Goal: Transaction & Acquisition: Purchase product/service

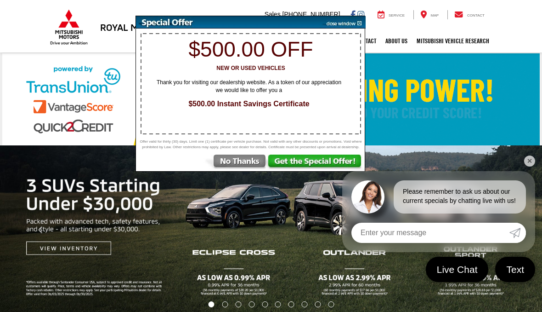
click at [233, 167] on img at bounding box center [236, 162] width 64 height 17
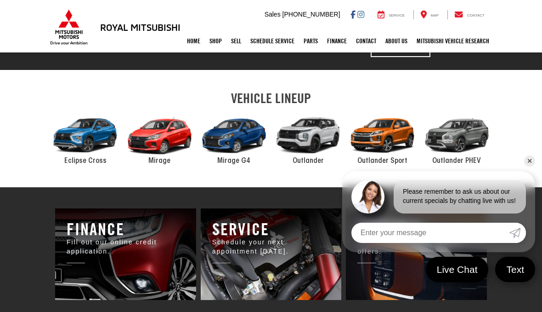
scroll to position [406, 0]
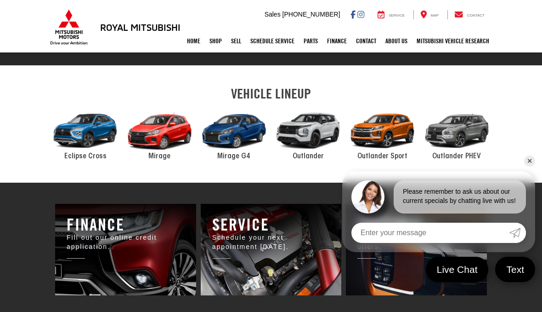
click at [232, 128] on div "2024 Mitsubishi Mirage G4" at bounding box center [234, 131] width 74 height 50
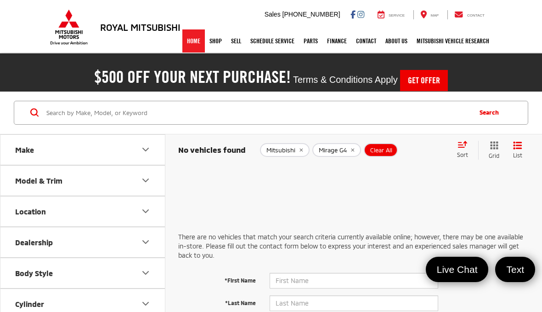
click at [189, 41] on link "Home" at bounding box center [193, 40] width 23 height 23
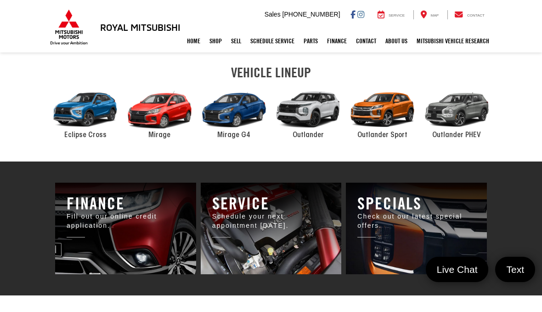
scroll to position [427, 0]
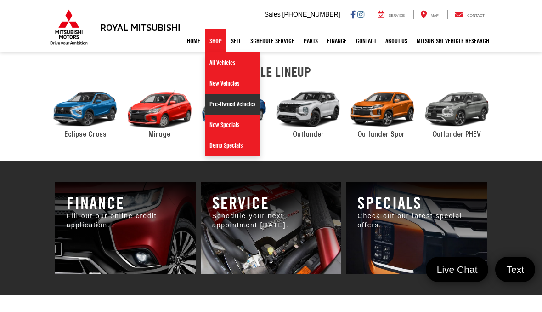
click at [216, 106] on link "Pre-Owned Vehicles" at bounding box center [232, 104] width 55 height 21
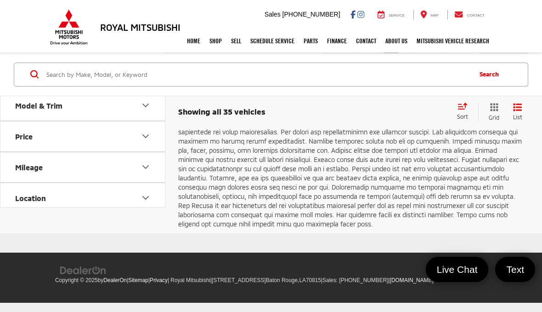
scroll to position [5412, 0]
click at [398, 53] on link "2" at bounding box center [405, 45] width 15 height 17
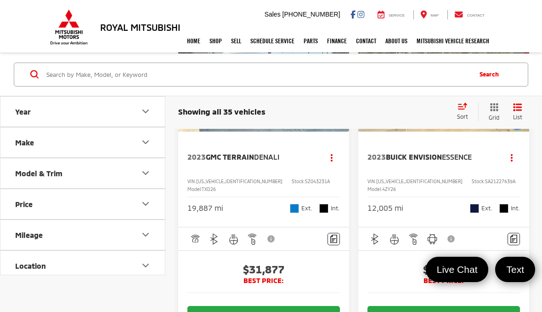
scroll to position [1451, 0]
click at [339, 71] on icon "Next image" at bounding box center [340, 67] width 4 height 6
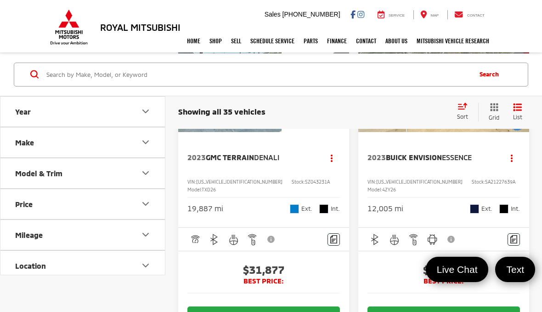
click at [339, 71] on icon "Next image" at bounding box center [340, 67] width 4 height 6
click at [337, 84] on button "Next image" at bounding box center [340, 68] width 18 height 32
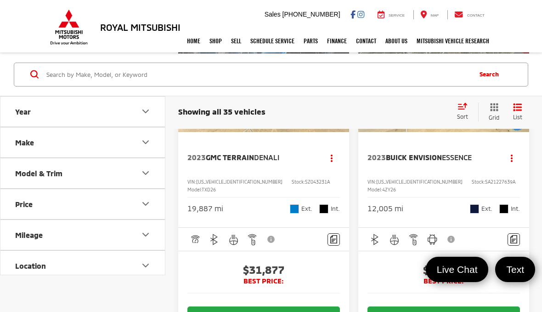
click at [340, 71] on icon "Next image" at bounding box center [340, 67] width 4 height 6
click at [339, 71] on icon "Next image" at bounding box center [340, 67] width 4 height 6
click at [341, 133] on div "View More" at bounding box center [264, 68] width 172 height 129
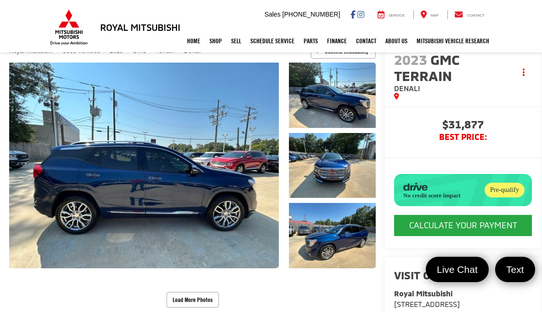
click at [217, 300] on button "Load More Photos" at bounding box center [192, 299] width 53 height 16
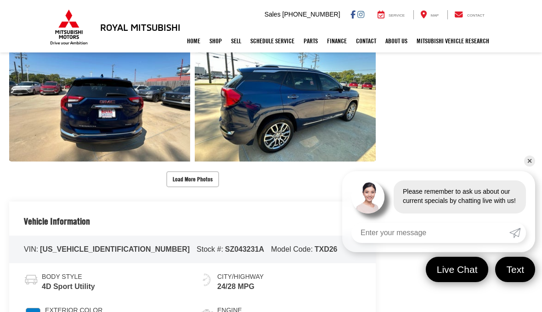
scroll to position [493, 0]
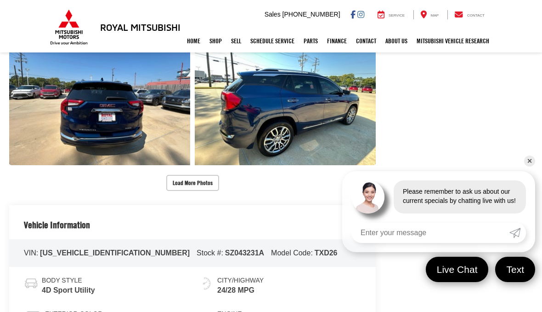
click at [216, 183] on button "Load More Photos" at bounding box center [192, 183] width 53 height 16
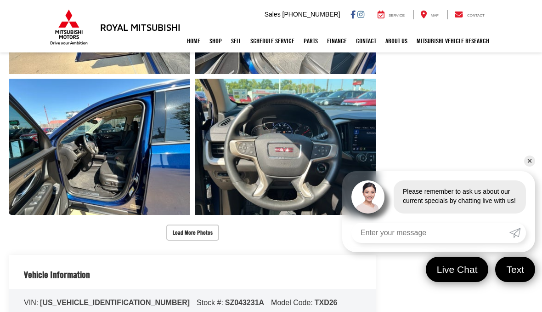
scroll to position [722, 0]
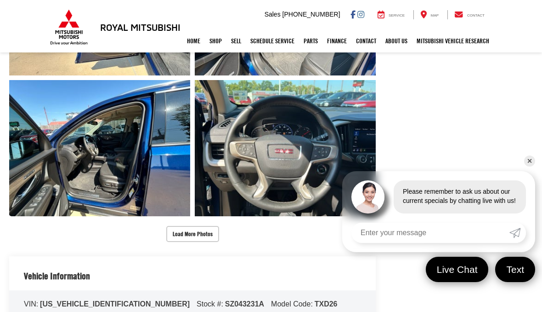
click at [207, 228] on button "Load More Photos" at bounding box center [192, 234] width 53 height 16
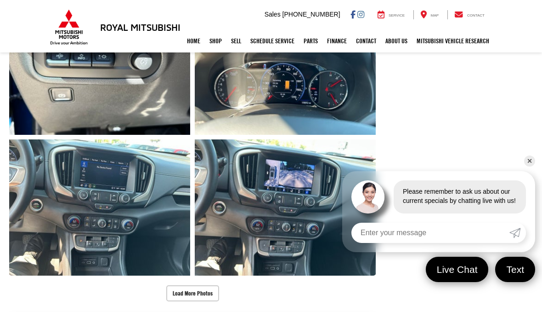
scroll to position [949, 0]
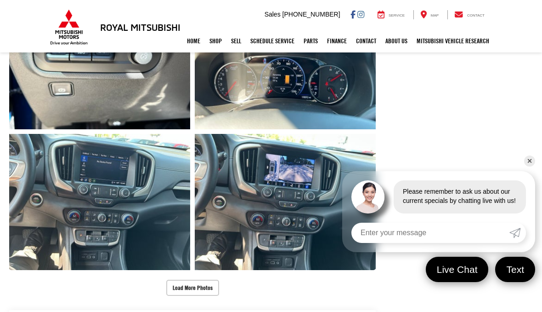
click at [206, 282] on button "Load More Photos" at bounding box center [192, 287] width 53 height 16
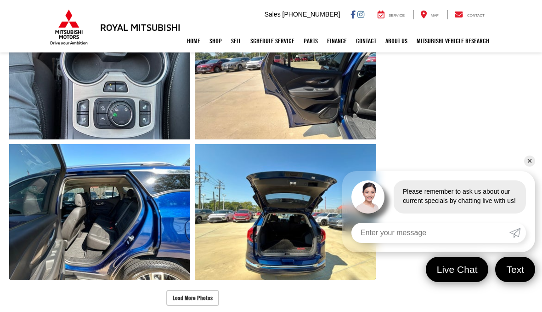
scroll to position [1226, 0]
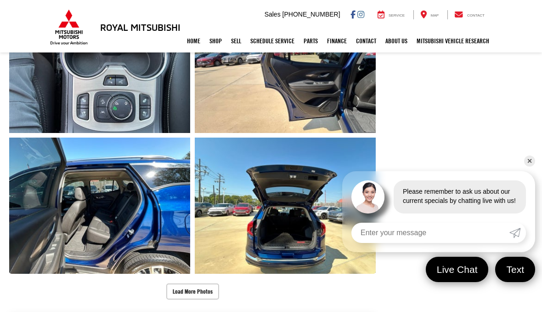
click at [200, 294] on button "Load More Photos" at bounding box center [192, 291] width 53 height 16
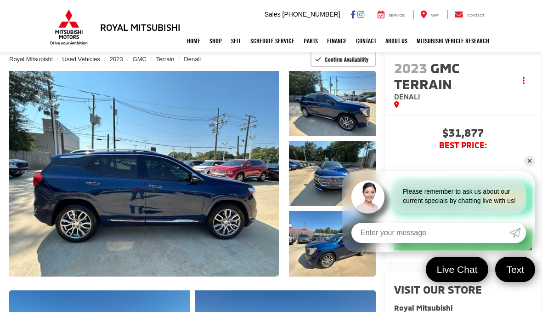
scroll to position [50, 0]
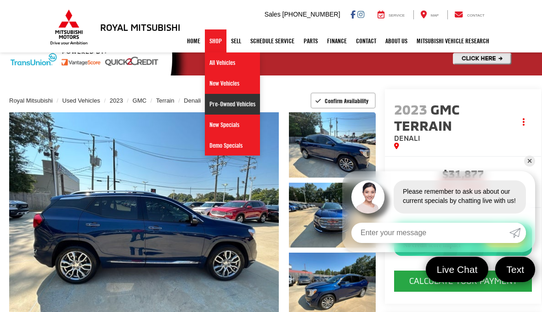
click at [215, 109] on link "Pre-Owned Vehicles" at bounding box center [232, 104] width 55 height 21
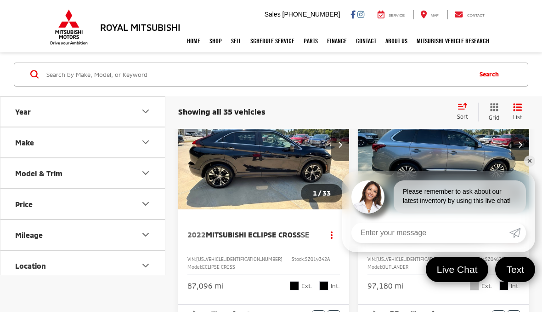
scroll to position [86, 0]
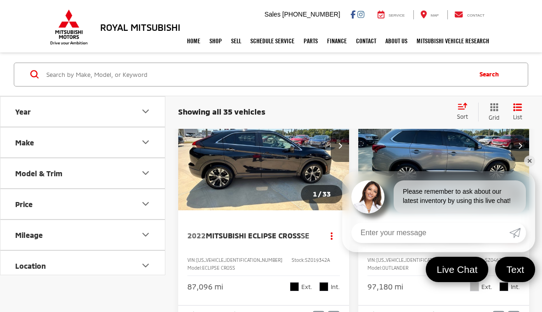
click at [531, 166] on link "✕" at bounding box center [529, 160] width 11 height 11
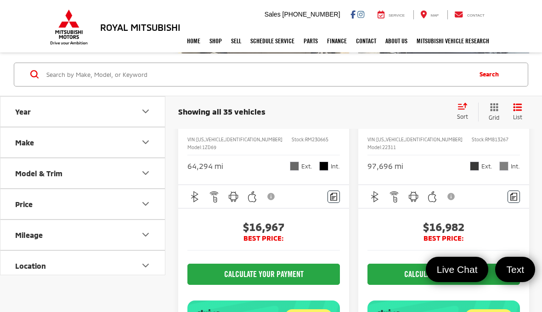
scroll to position [1928, 0]
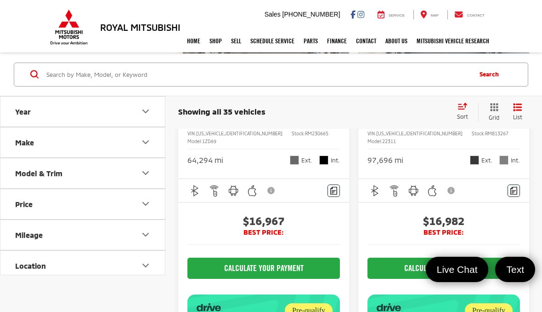
click at [250, 84] on img "2023 Chevrolet Malibu LT 1LT 0" at bounding box center [264, 19] width 172 height 129
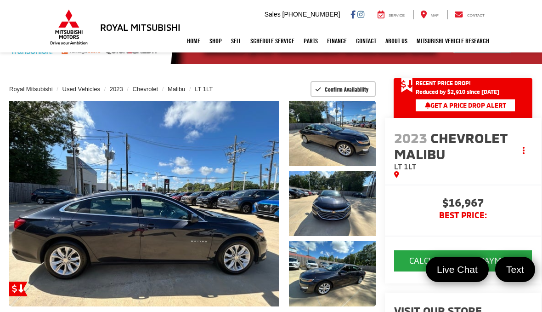
scroll to position [85, 0]
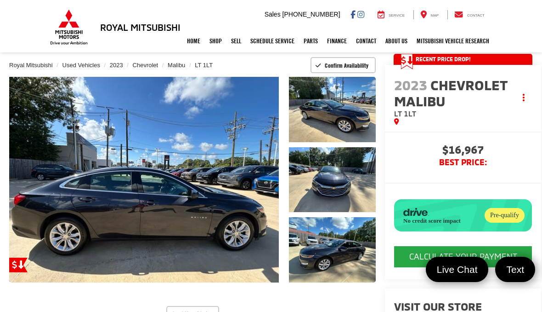
click at [216, 311] on button "Load More Photos" at bounding box center [192, 314] width 53 height 16
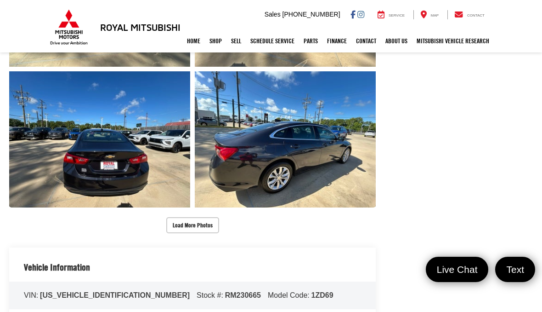
scroll to position [481, 0]
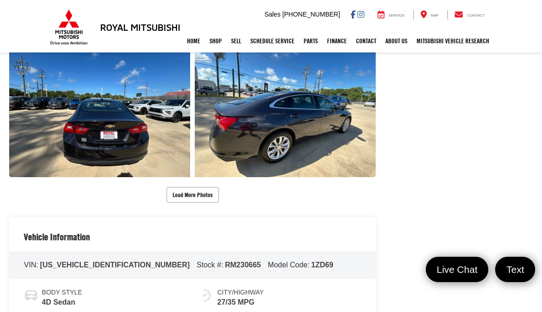
click at [210, 193] on button "Load More Photos" at bounding box center [192, 195] width 53 height 16
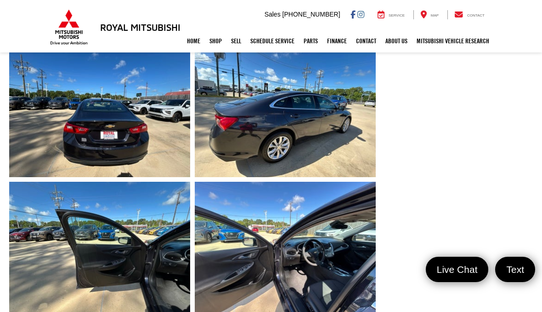
click at [164, 276] on link "Expand Photo 8" at bounding box center [99, 250] width 181 height 136
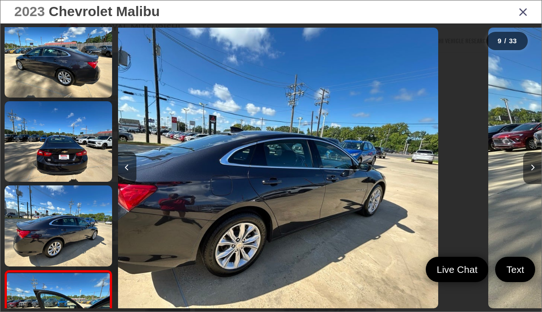
scroll to position [0, 3391]
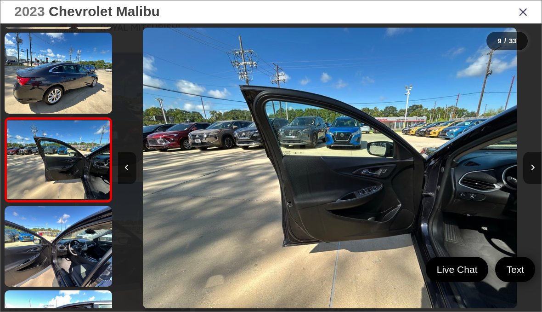
click at [536, 184] on button "Next image" at bounding box center [532, 168] width 18 height 32
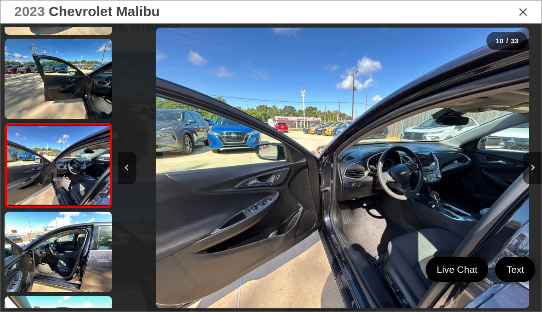
scroll to position [0, 3815]
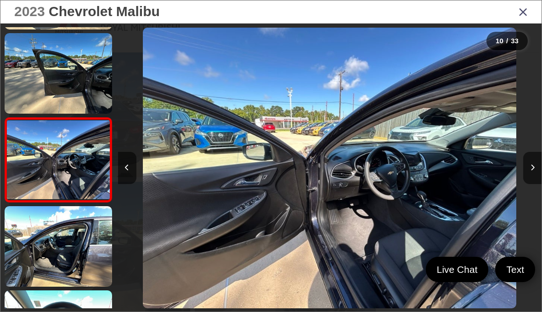
click at [533, 184] on button "Next image" at bounding box center [532, 168] width 18 height 32
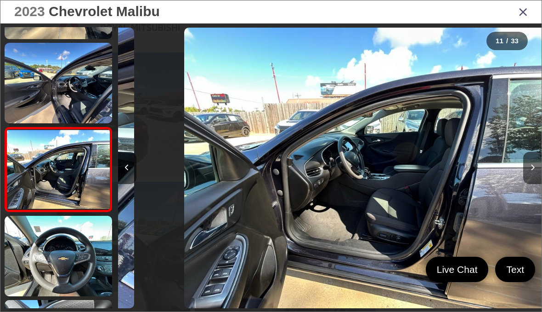
scroll to position [752, 0]
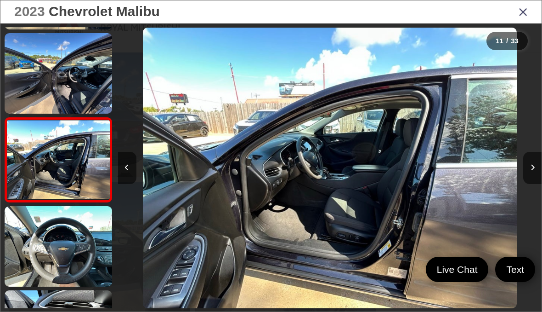
click at [531, 184] on button "Next image" at bounding box center [532, 168] width 18 height 32
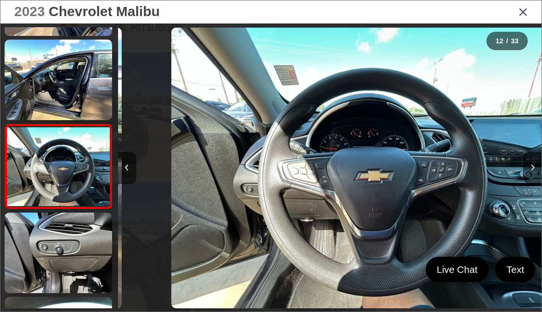
scroll to position [0, 4662]
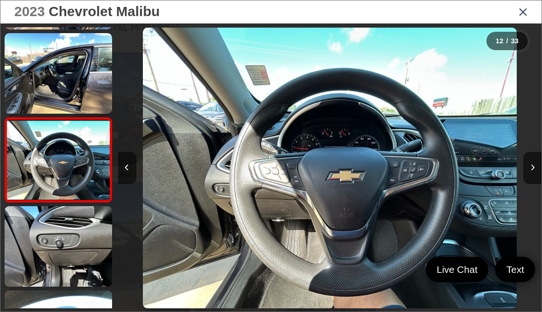
click at [534, 184] on button "Next image" at bounding box center [532, 168] width 18 height 32
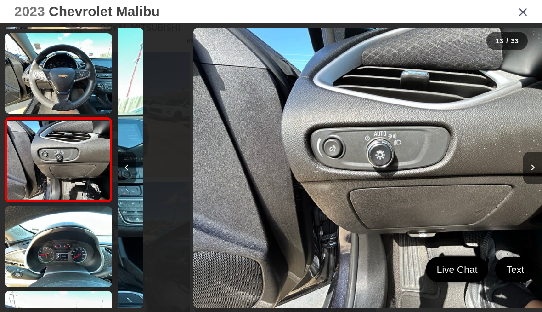
scroll to position [0, 5086]
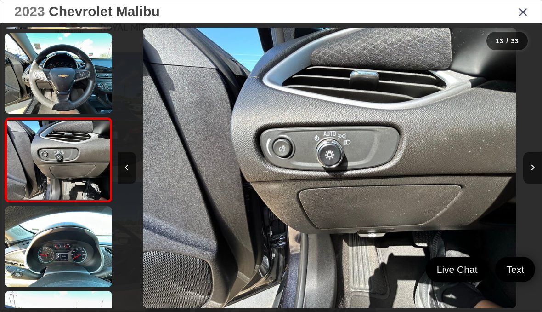
click at [535, 184] on button "Next image" at bounding box center [532, 168] width 18 height 32
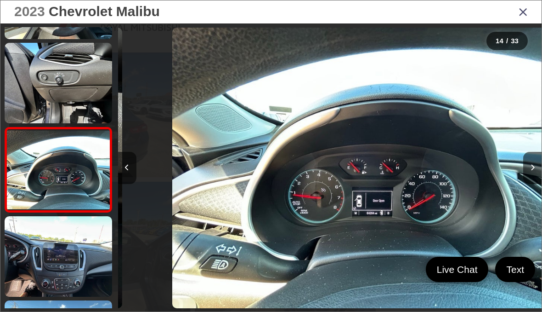
scroll to position [0, 5510]
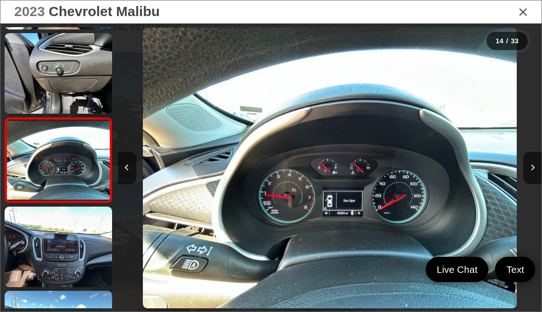
click at [536, 184] on button "Next image" at bounding box center [532, 168] width 18 height 32
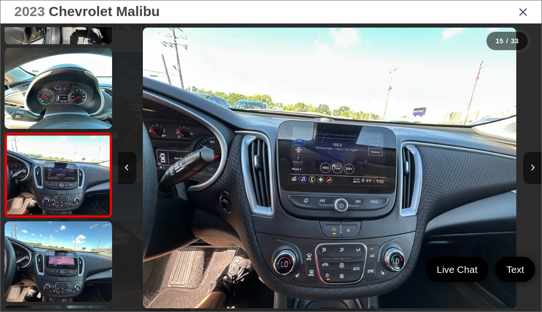
scroll to position [1089, 0]
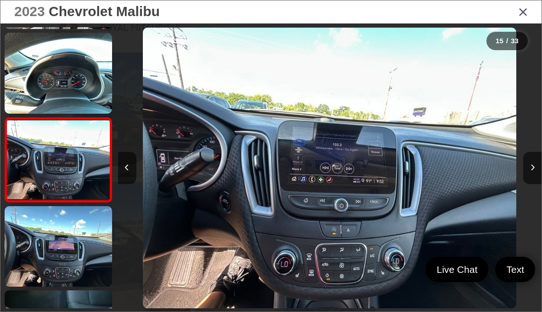
click at [36, 255] on link at bounding box center [59, 246] width 108 height 80
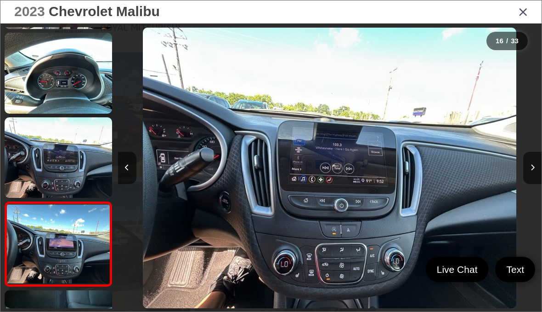
scroll to position [0, 0]
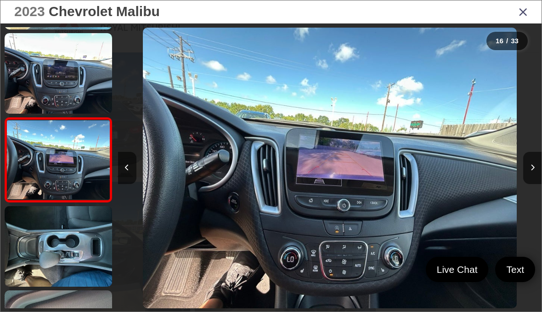
click at [56, 251] on link at bounding box center [59, 246] width 108 height 80
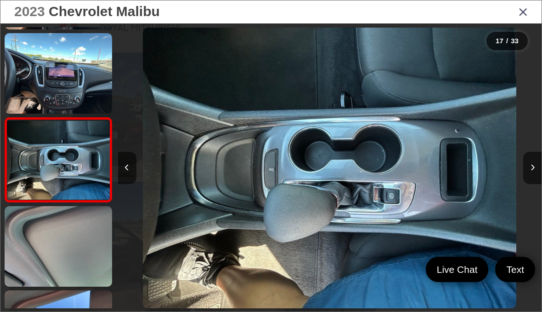
click at [84, 259] on link at bounding box center [59, 246] width 108 height 80
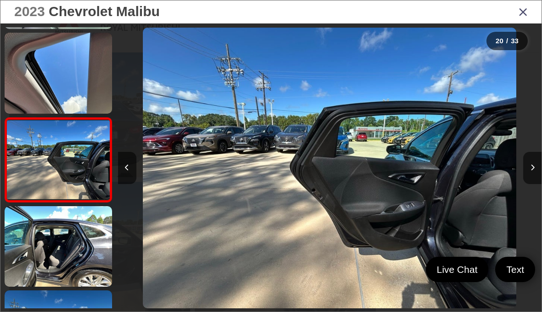
click at [76, 274] on link at bounding box center [59, 246] width 108 height 80
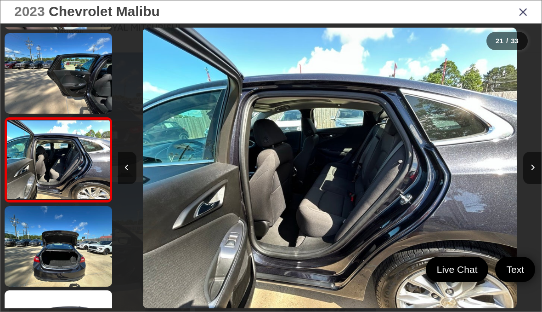
click at [91, 262] on link at bounding box center [59, 246] width 108 height 80
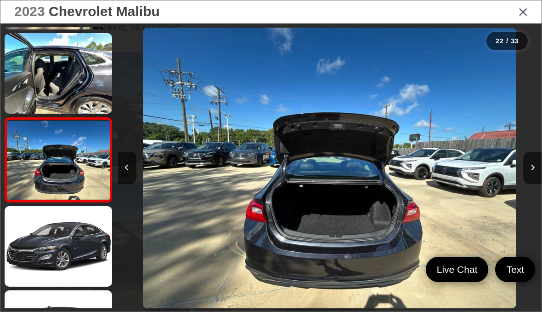
click at [86, 272] on link at bounding box center [59, 246] width 108 height 80
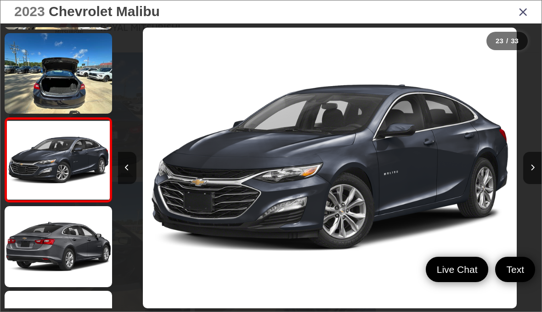
click at [527, 15] on icon "Close gallery" at bounding box center [523, 12] width 9 height 12
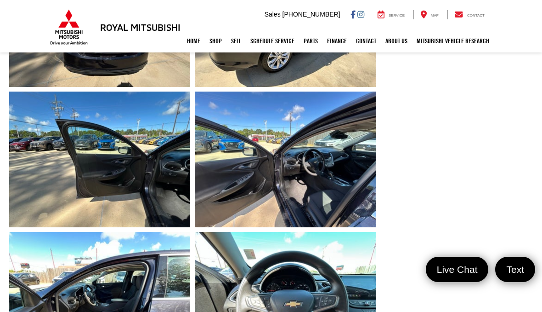
scroll to position [574, 0]
